Goal: Information Seeking & Learning: Learn about a topic

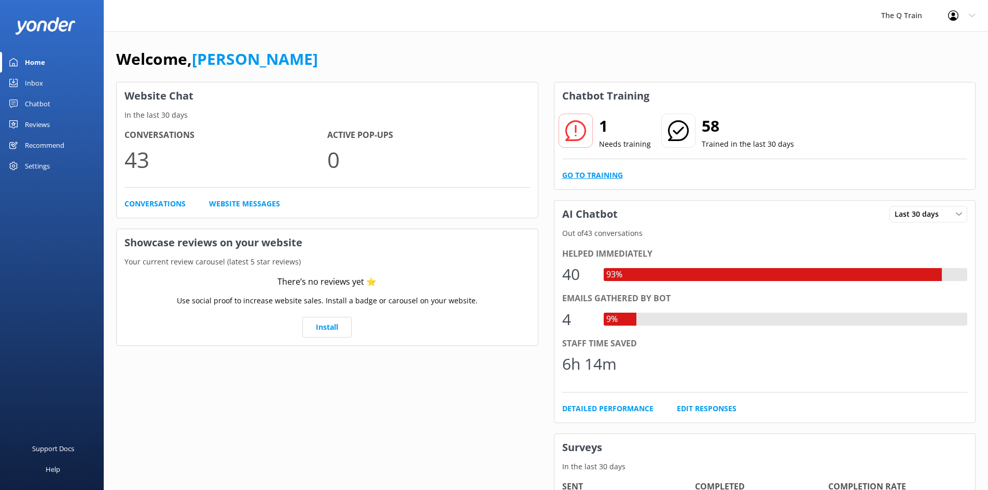
click at [600, 174] on link "Go to Training" at bounding box center [592, 175] width 61 height 11
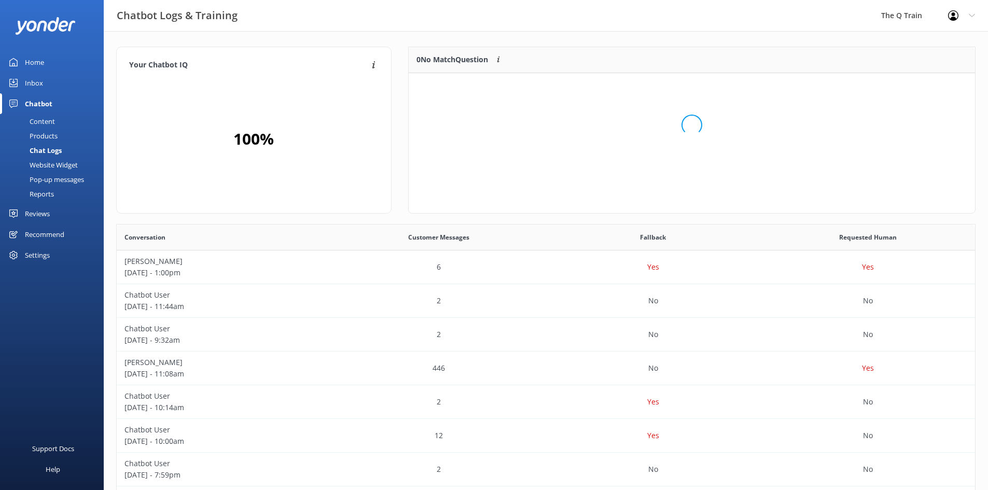
scroll to position [45, 558]
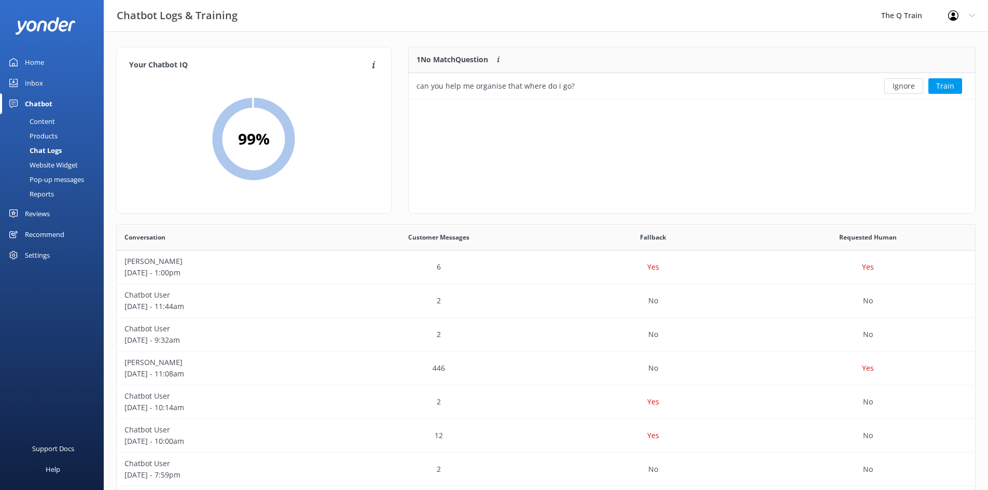
click at [768, 34] on div "Your Chatbot IQ Your Chatbot IQ is the percentage of trained FAQs against untra…" at bounding box center [546, 338] width 884 height 614
click at [755, 68] on div "1 No Match Question Customers sometimes ask questions that don't fully match an…" at bounding box center [633, 60] width 451 height 26
click at [46, 121] on div "Content" at bounding box center [30, 121] width 49 height 15
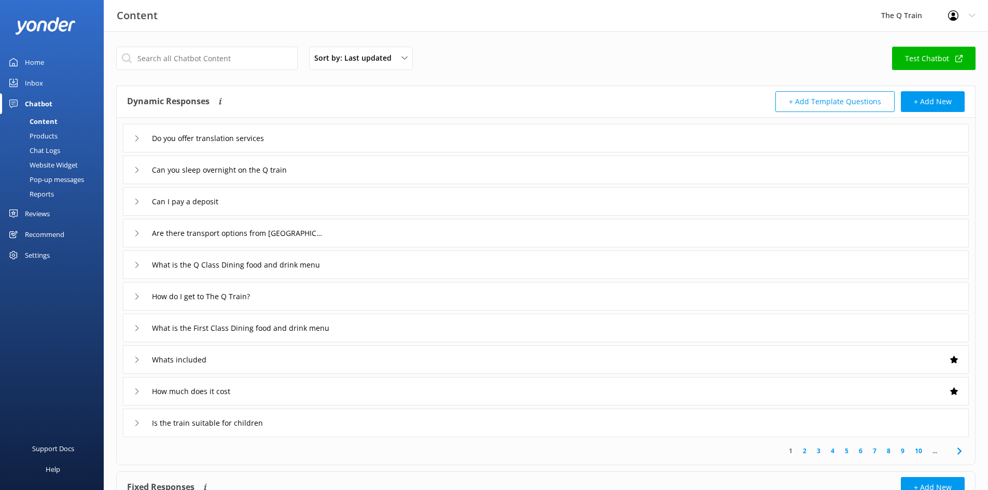
click at [46, 104] on div "Chatbot" at bounding box center [38, 103] width 27 height 21
click at [37, 88] on div "Inbox" at bounding box center [34, 83] width 18 height 21
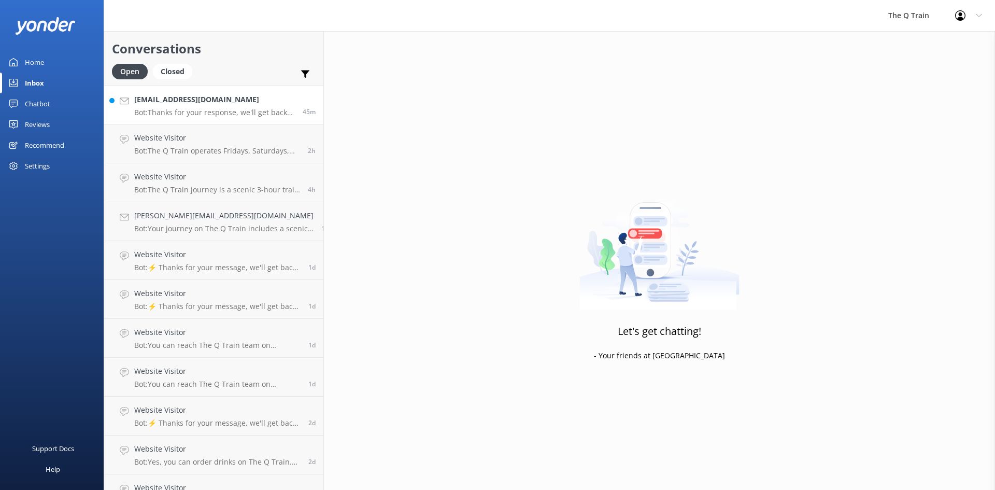
click at [253, 103] on h4 "[EMAIL_ADDRESS][DOMAIN_NAME]" at bounding box center [214, 99] width 161 height 11
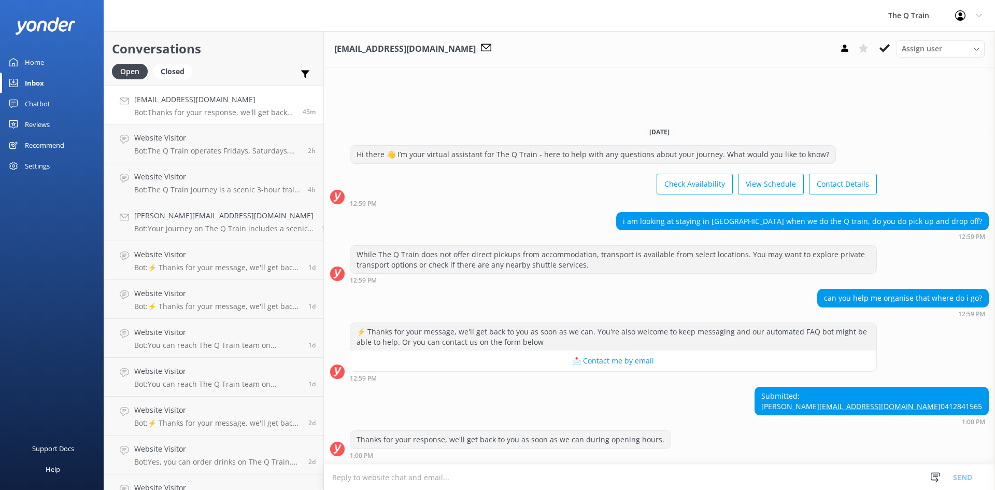
click at [29, 64] on div "Home" at bounding box center [34, 62] width 19 height 21
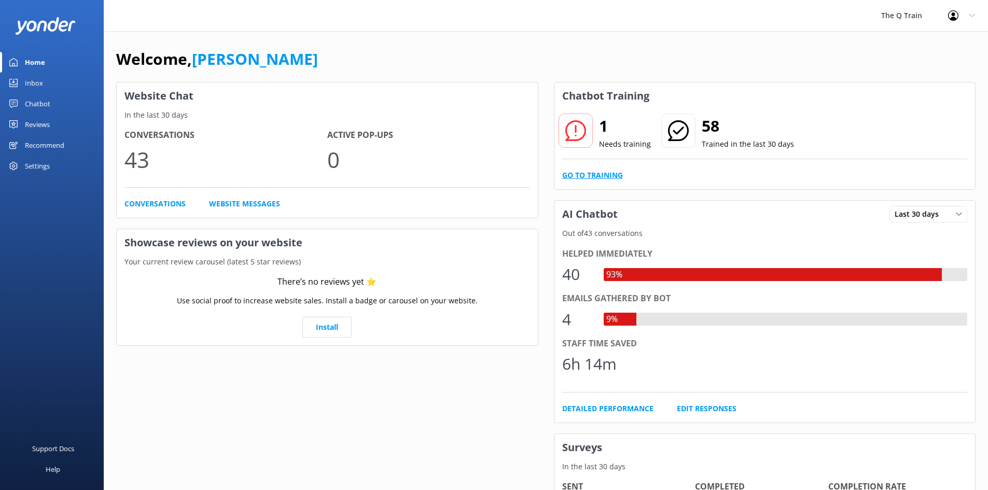
click at [606, 175] on link "Go to Training" at bounding box center [592, 175] width 61 height 11
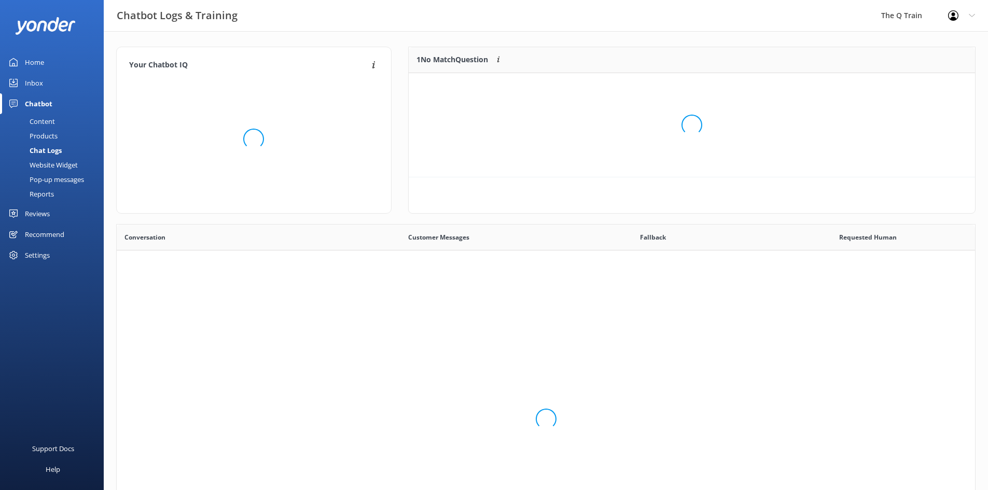
scroll to position [45, 558]
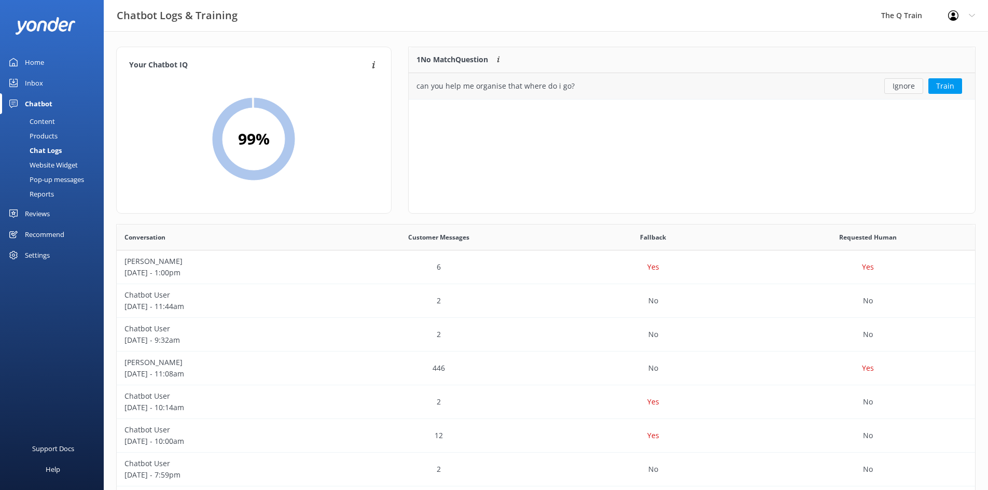
click at [904, 89] on button "Ignore" at bounding box center [903, 86] width 39 height 16
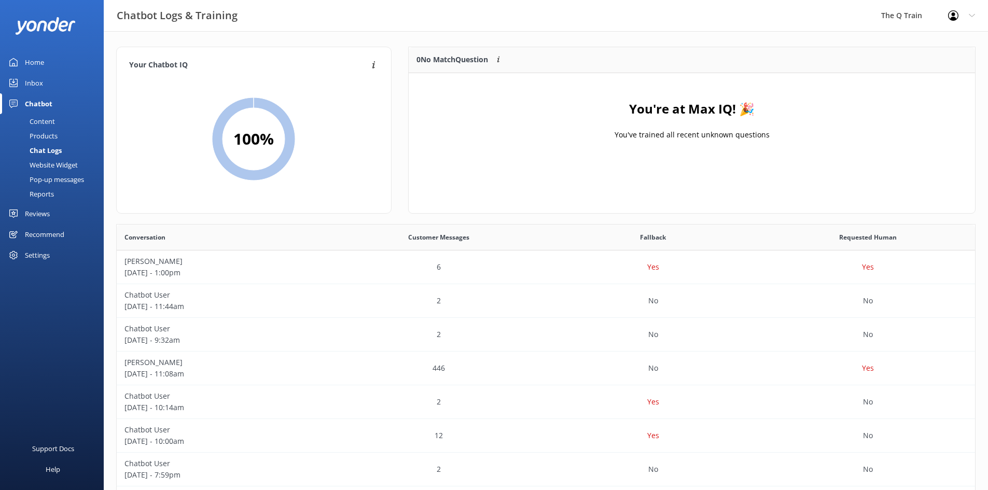
click at [592, 123] on div "You're at Max IQ! 🎉 You've trained all recent unknown questions" at bounding box center [691, 125] width 566 height 104
click at [159, 296] on p "Chatbot User" at bounding box center [223, 294] width 199 height 11
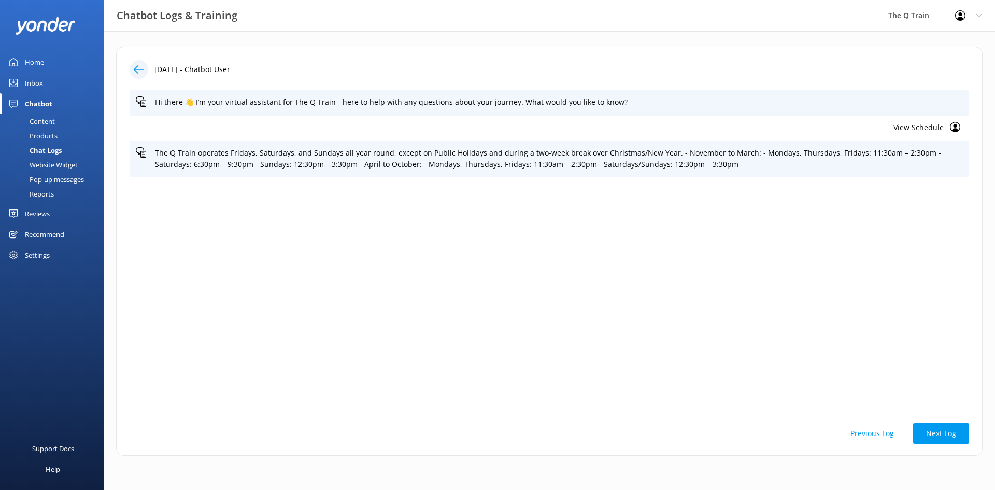
click at [139, 65] on icon at bounding box center [139, 69] width 10 height 10
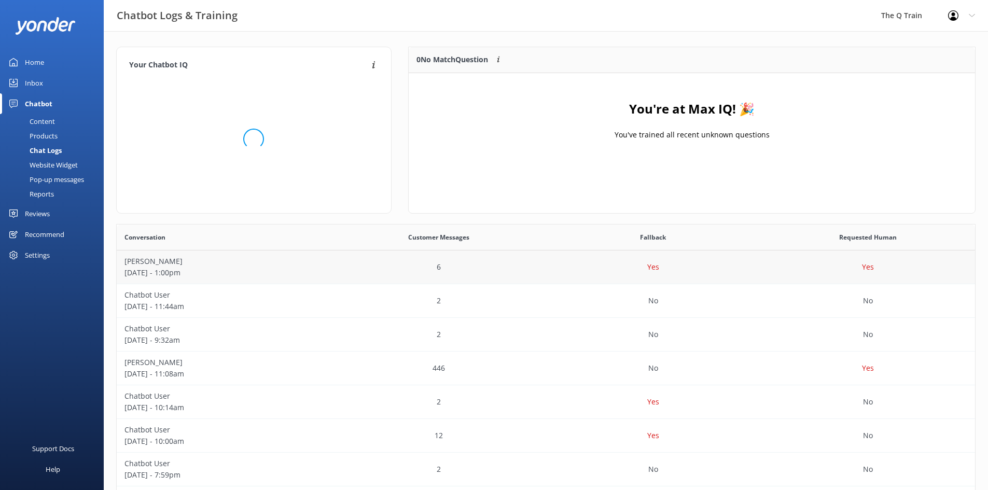
scroll to position [356, 850]
click at [174, 332] on p "Chatbot User" at bounding box center [223, 328] width 199 height 11
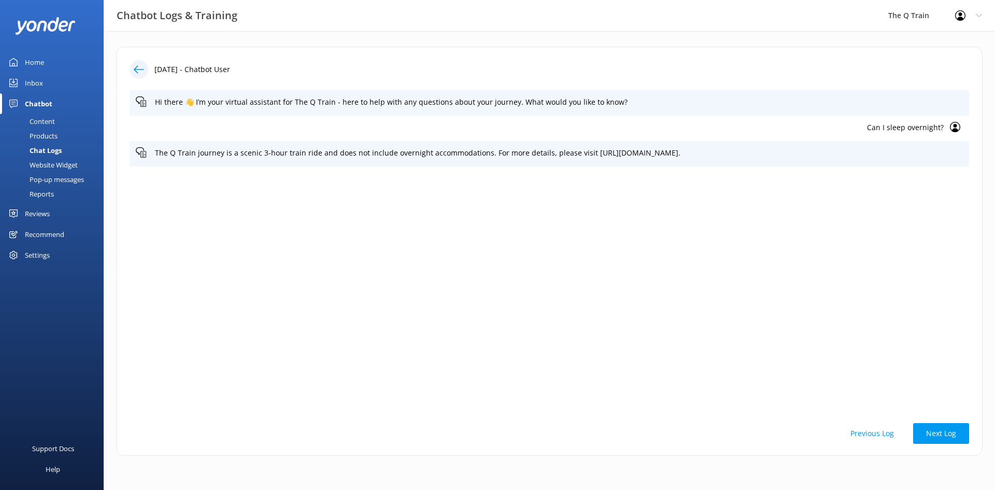
click at [139, 68] on icon at bounding box center [139, 69] width 10 height 10
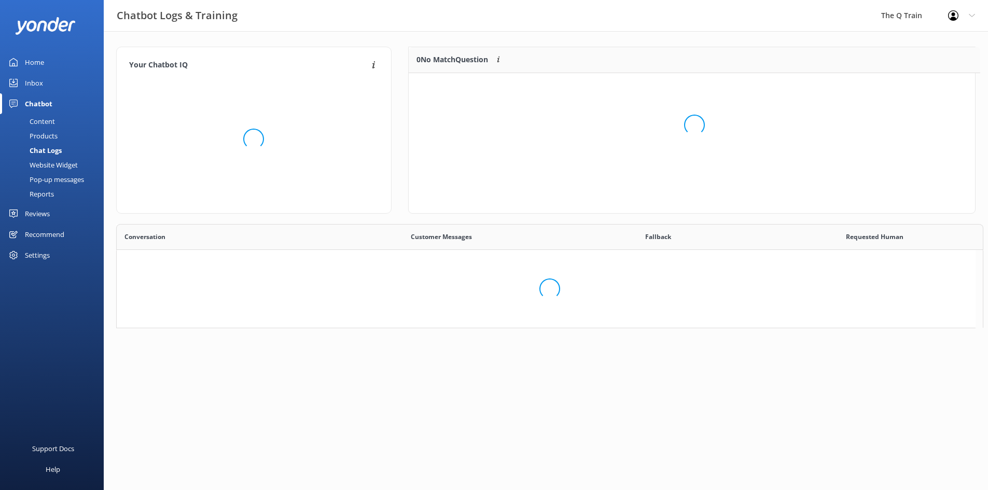
scroll to position [8, 8]
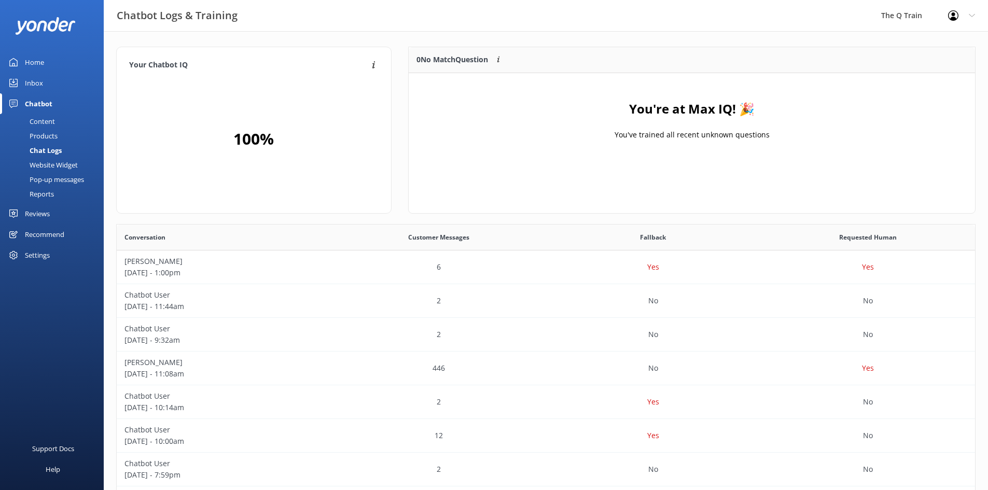
click at [30, 62] on div "Home" at bounding box center [34, 62] width 19 height 21
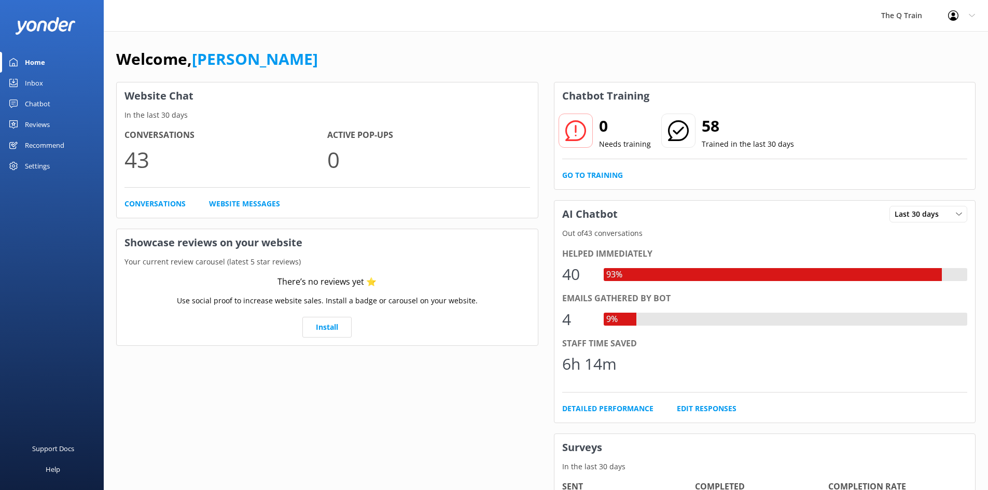
click at [29, 63] on div "Home" at bounding box center [35, 62] width 20 height 21
